Goal: Information Seeking & Learning: Learn about a topic

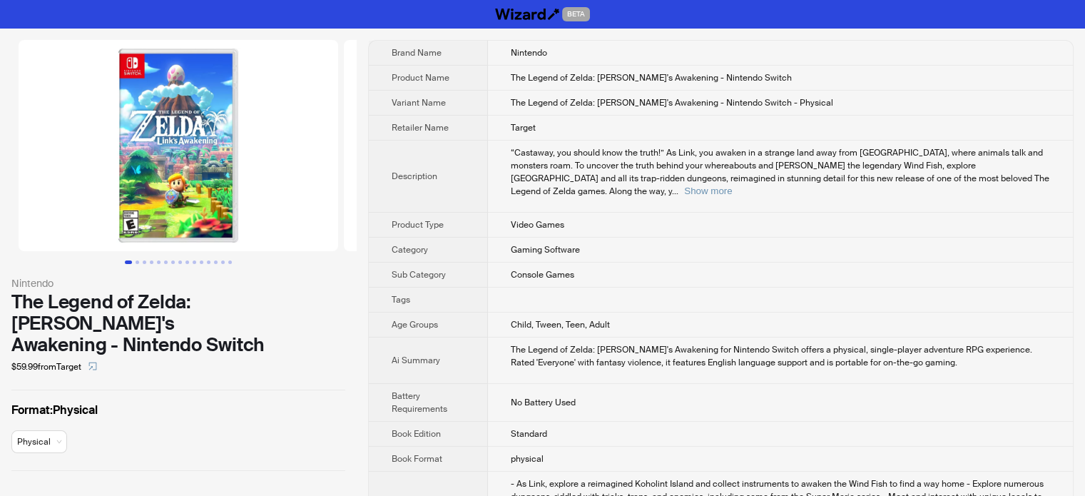
click at [148, 216] on img at bounding box center [179, 145] width 320 height 211
click at [126, 216] on img at bounding box center [179, 145] width 320 height 211
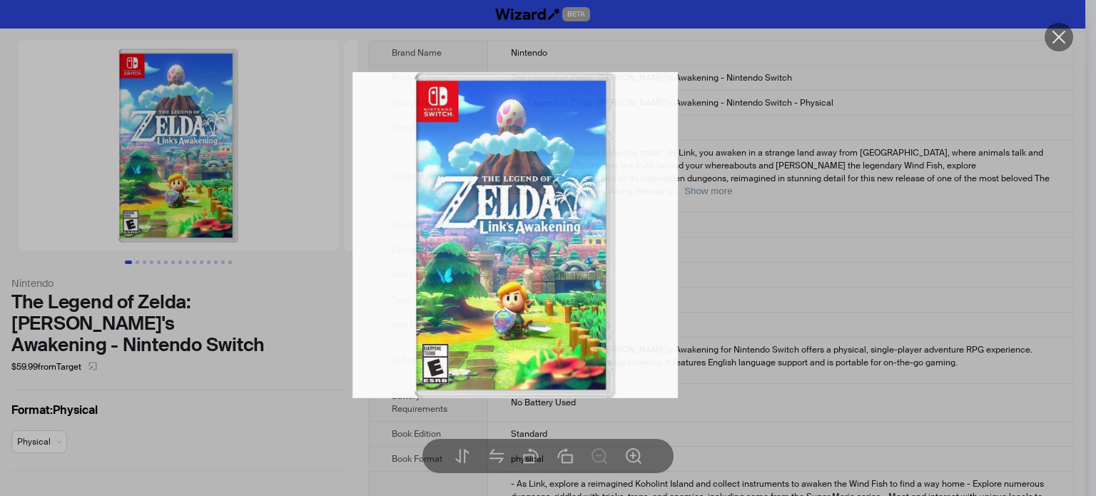
click at [126, 216] on div at bounding box center [548, 248] width 1096 height 496
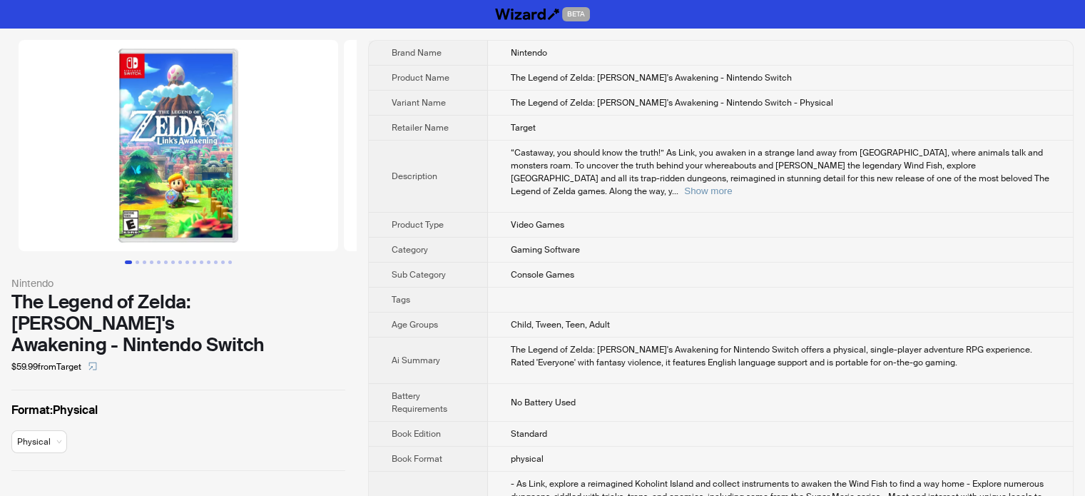
click at [126, 216] on img at bounding box center [179, 145] width 320 height 211
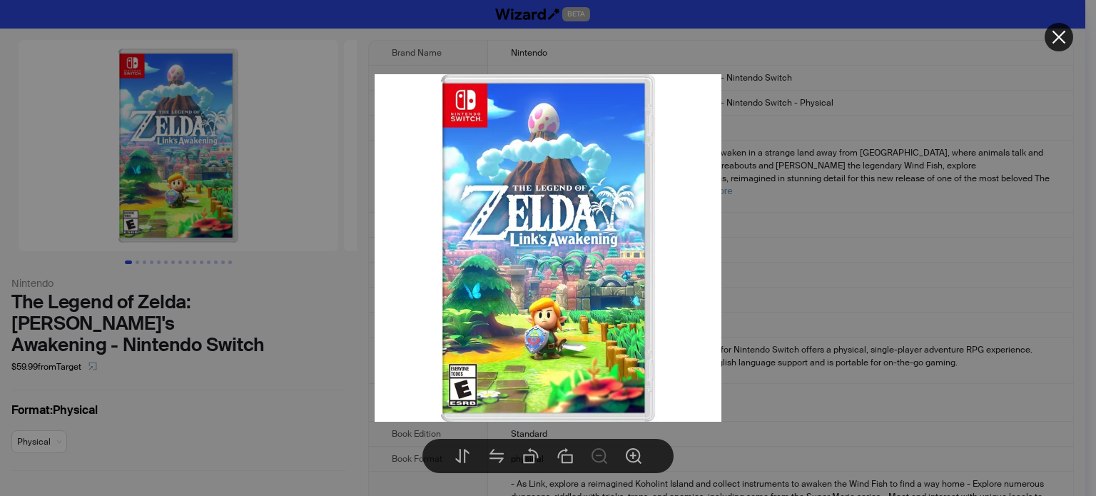
click at [282, 385] on div at bounding box center [548, 248] width 1096 height 496
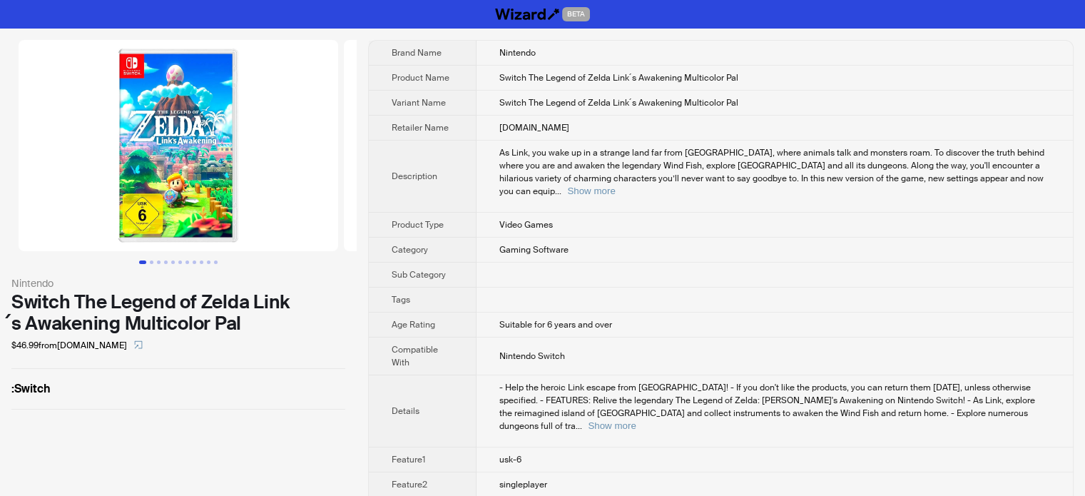
click at [136, 212] on img at bounding box center [179, 145] width 320 height 211
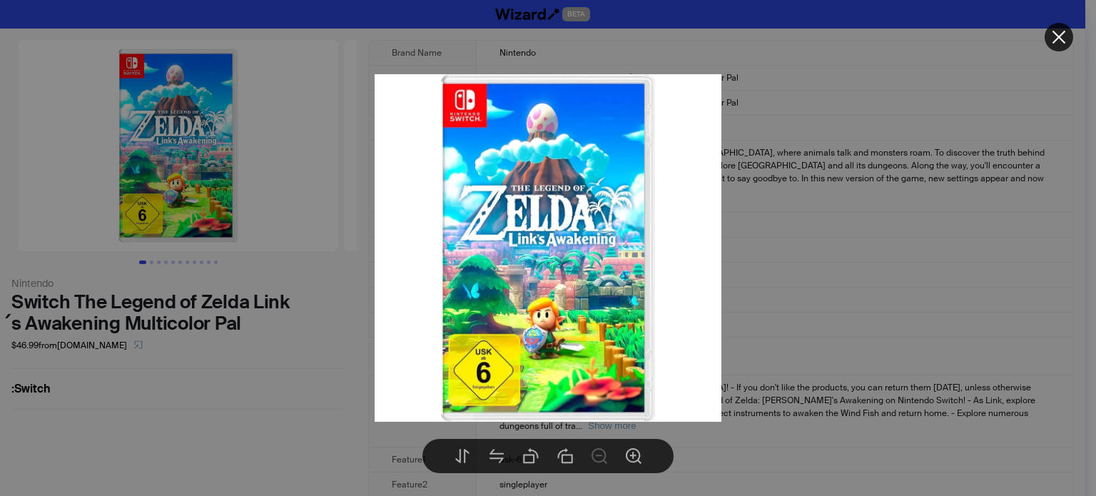
click at [291, 453] on div at bounding box center [548, 248] width 1096 height 496
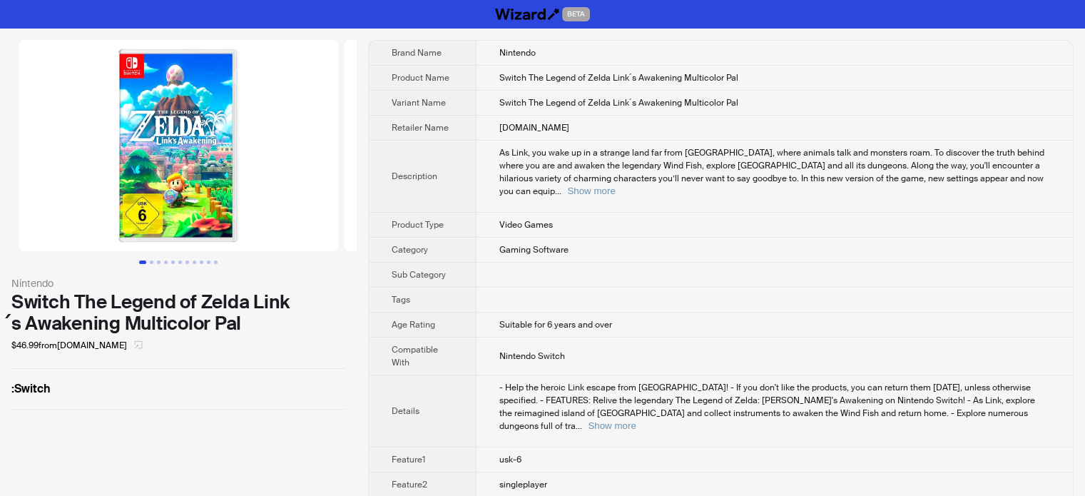
click at [134, 345] on icon "select" at bounding box center [138, 344] width 9 height 9
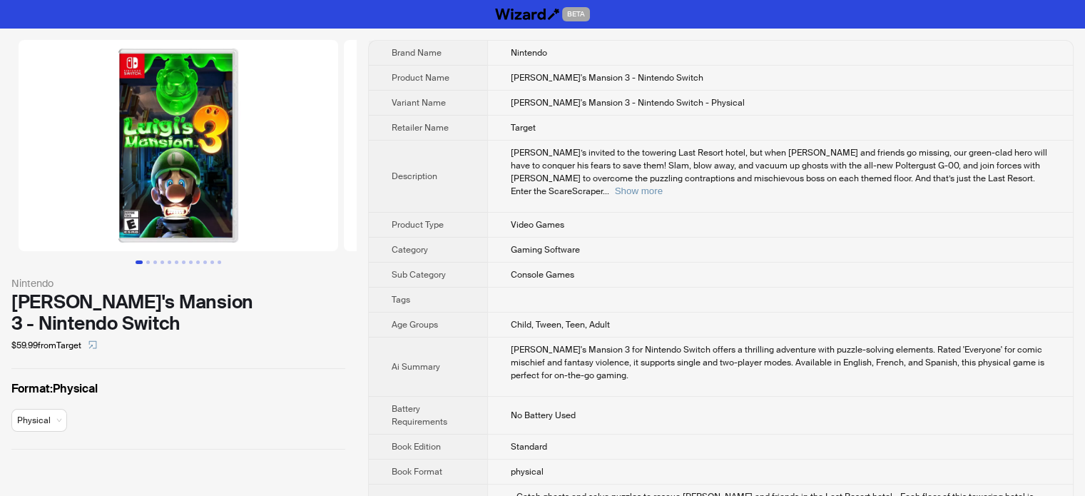
click at [134, 217] on img at bounding box center [179, 145] width 320 height 211
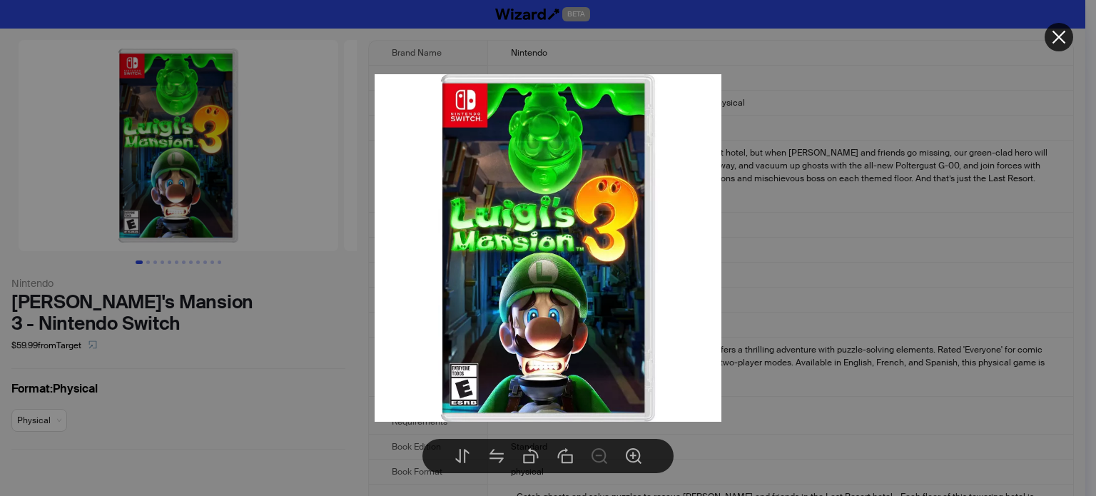
click at [230, 390] on div at bounding box center [548, 248] width 1096 height 496
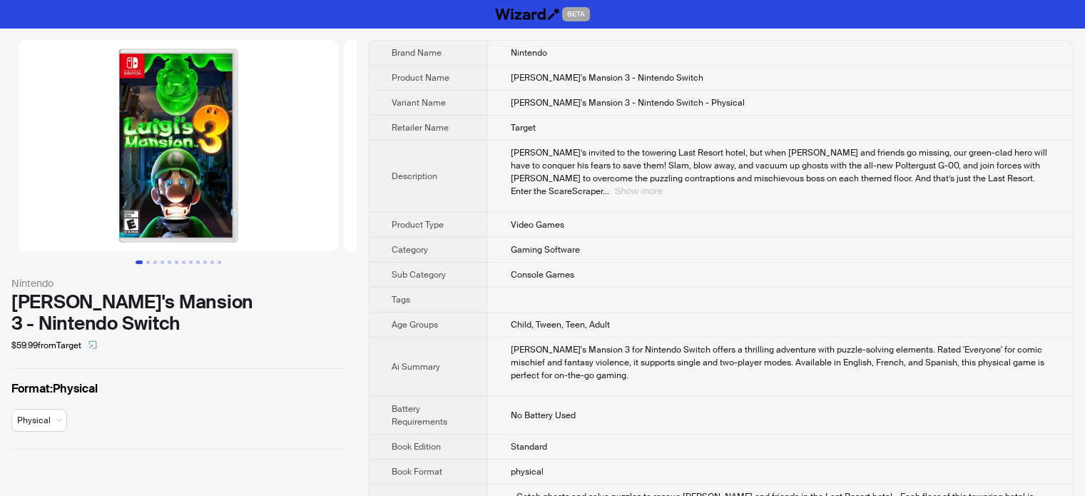
click at [663, 185] on button "Show more" at bounding box center [639, 190] width 48 height 11
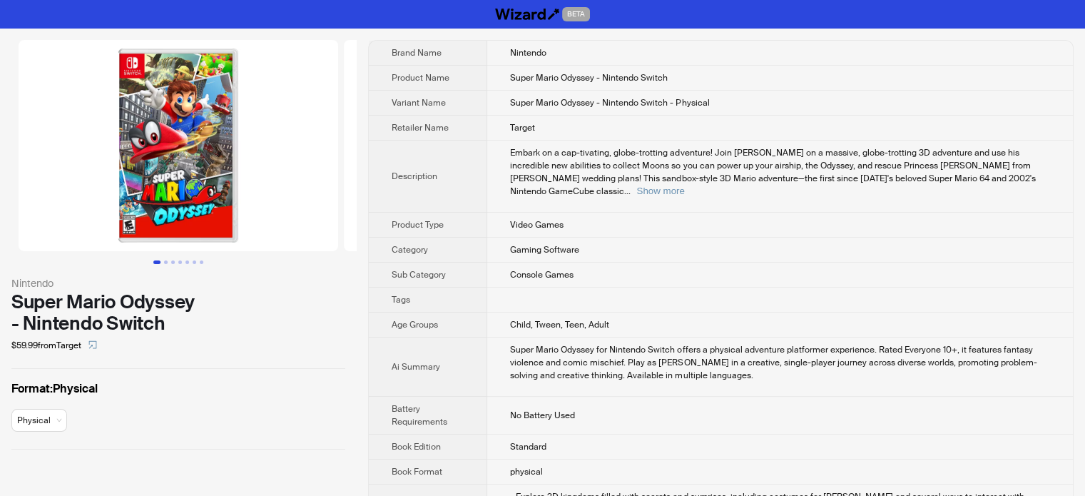
click at [146, 224] on img at bounding box center [179, 145] width 320 height 211
click at [131, 225] on img at bounding box center [179, 145] width 320 height 211
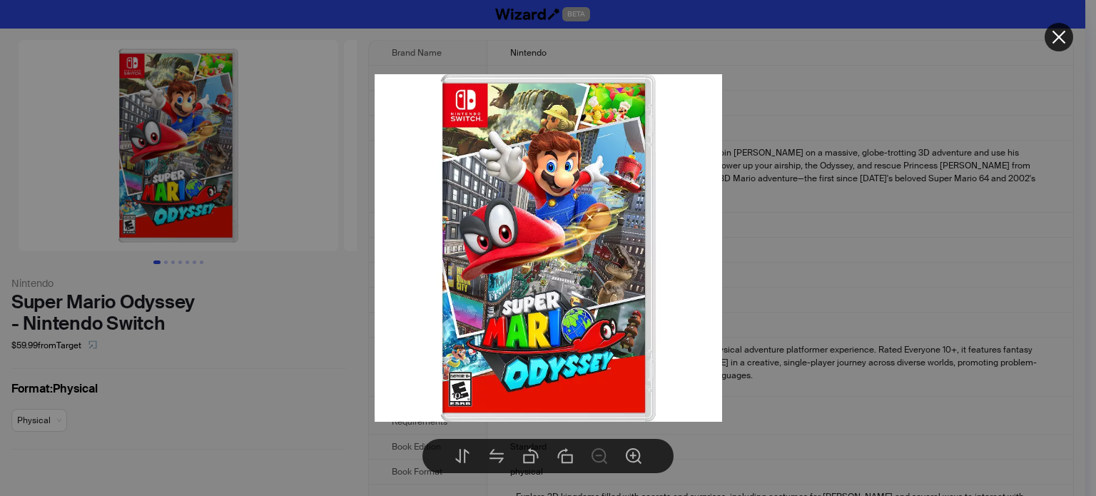
click at [131, 225] on div at bounding box center [548, 248] width 1096 height 496
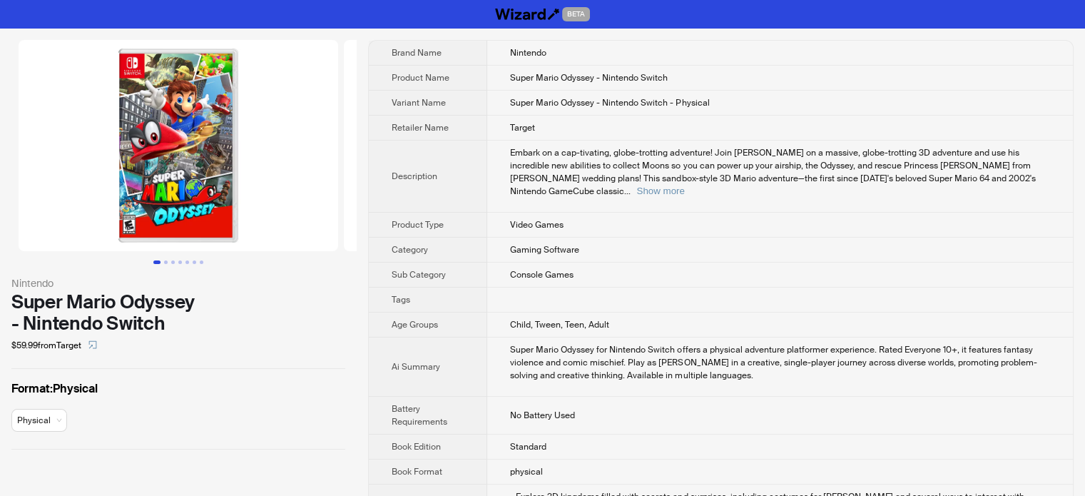
click at [131, 225] on img at bounding box center [179, 145] width 320 height 211
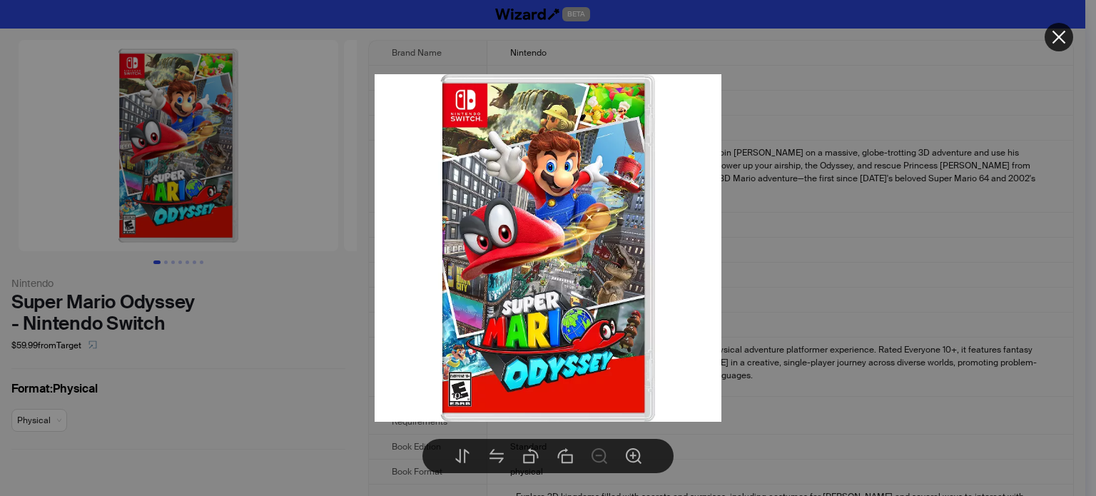
click at [250, 379] on div at bounding box center [548, 248] width 1096 height 496
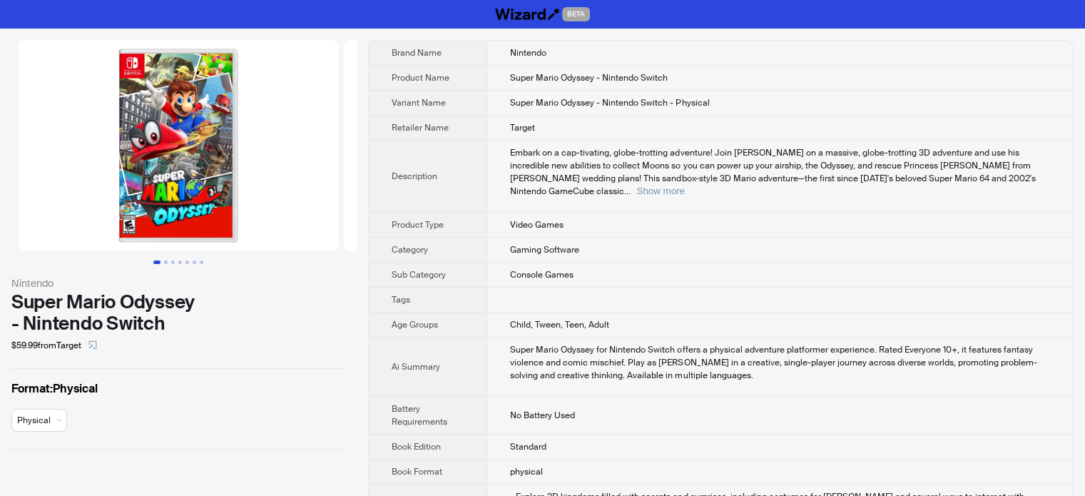
click at [126, 218] on img at bounding box center [179, 145] width 320 height 211
click at [152, 201] on img at bounding box center [179, 145] width 320 height 211
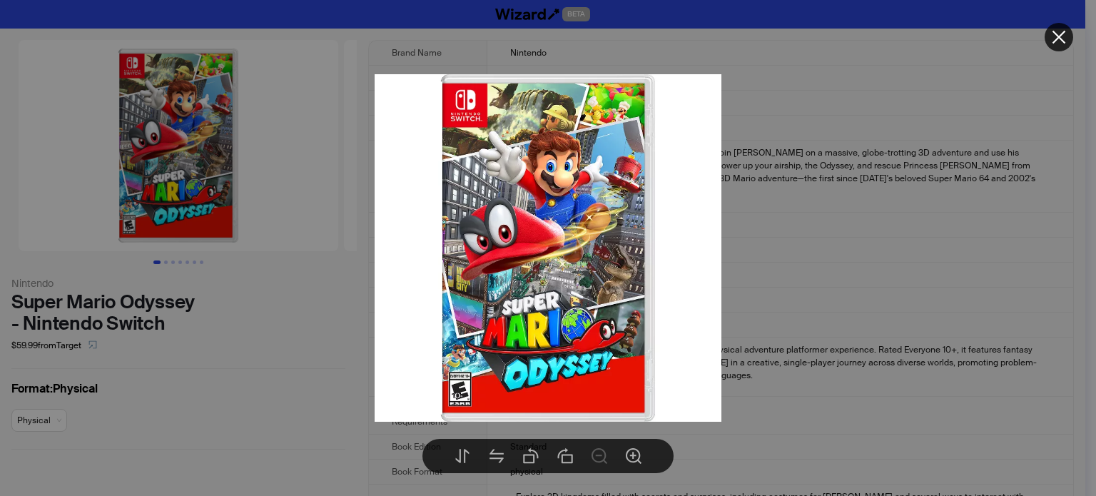
click at [286, 343] on div at bounding box center [548, 248] width 1096 height 496
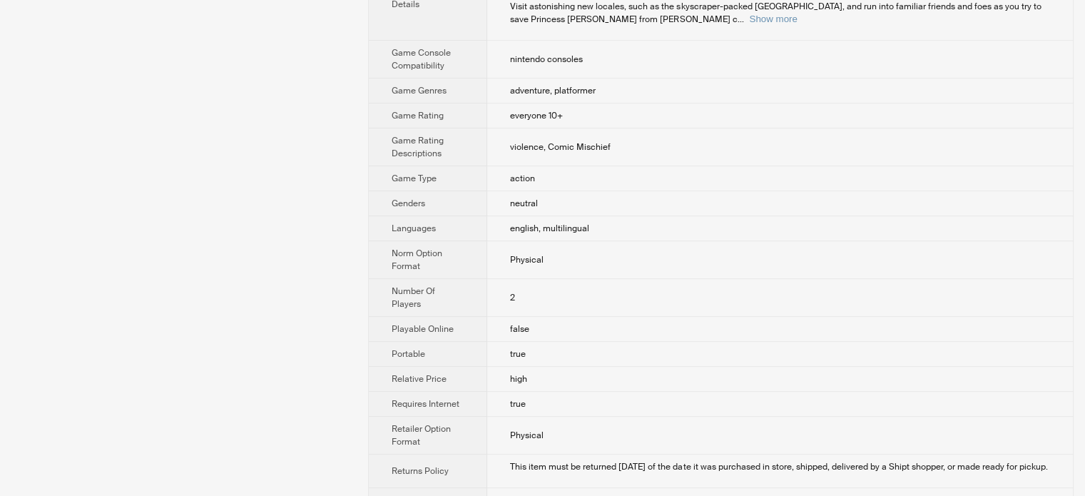
scroll to position [372, 0]
